Goal: Find specific page/section: Find specific page/section

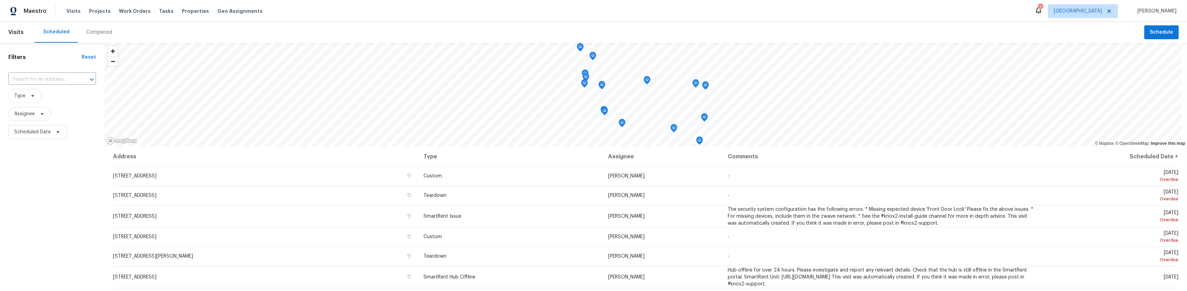
click at [184, 16] on div "Visits Projects Work Orders Tasks Properties Geo Assignments" at bounding box center [168, 11] width 204 height 14
click at [185, 14] on span "Properties" at bounding box center [195, 11] width 27 height 7
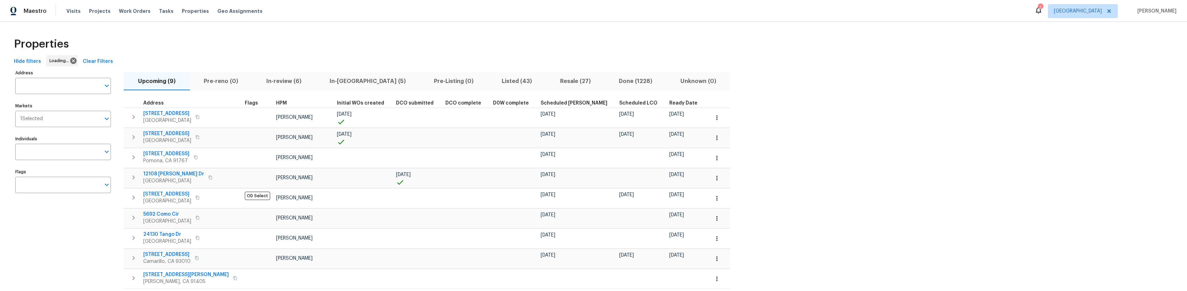
click at [245, 84] on span "Pre-reno (0)" at bounding box center [221, 81] width 54 height 10
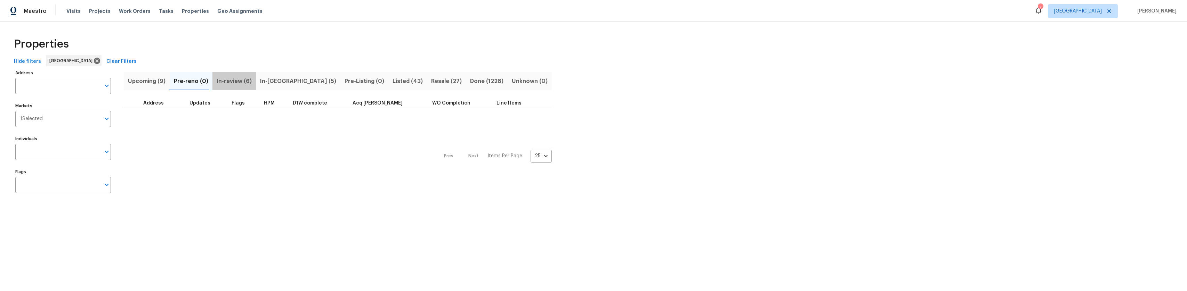
click at [241, 84] on span "In-review (6)" at bounding box center [234, 81] width 35 height 10
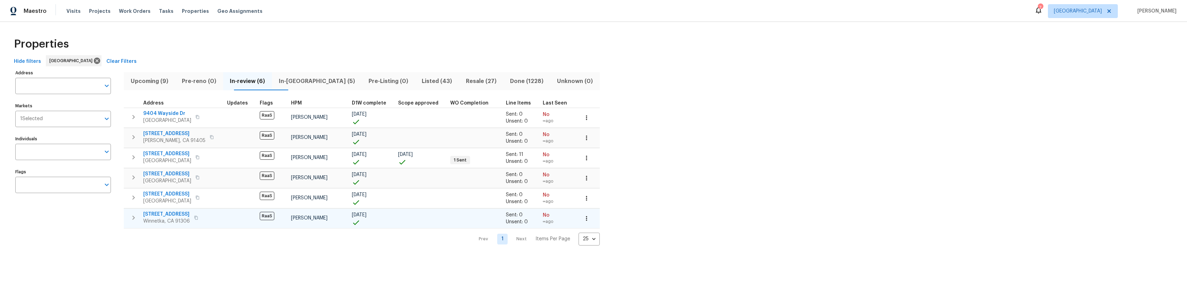
click at [174, 215] on span "[STREET_ADDRESS]" at bounding box center [166, 214] width 47 height 7
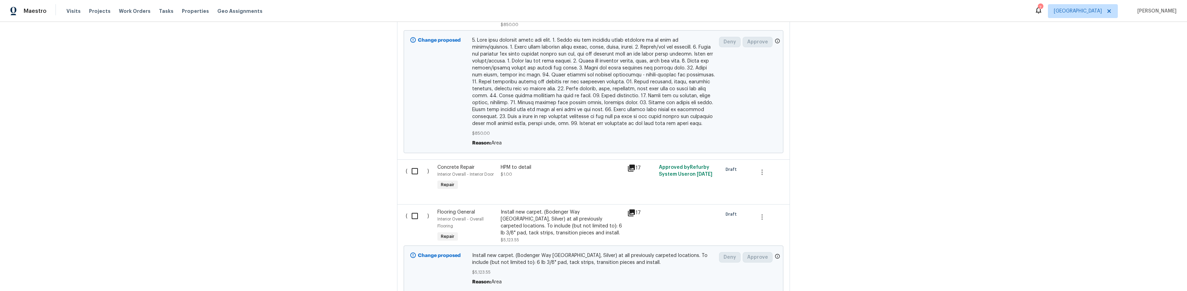
scroll to position [765, 0]
